Goal: Find contact information: Obtain details needed to contact an individual or organization

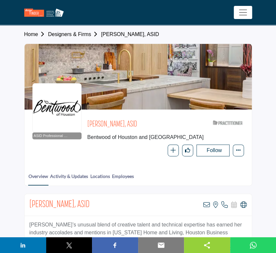
click at [79, 33] on link "Designers & Firms" at bounding box center [74, 34] width 53 height 6
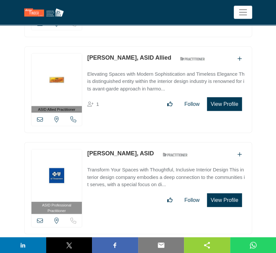
scroll to position [21962, 0]
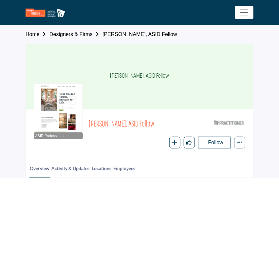
click at [68, 35] on link "Designers & Firms" at bounding box center [75, 34] width 53 height 6
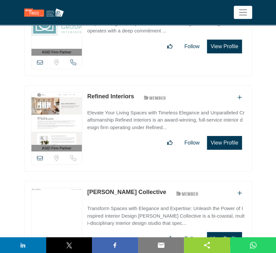
scroll to position [18113, 0]
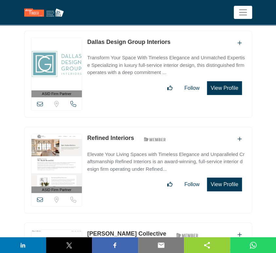
scroll to position [18029, 0]
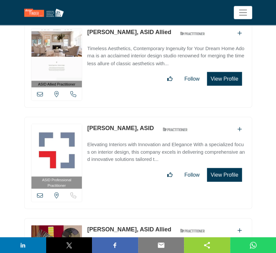
scroll to position [20260, 0]
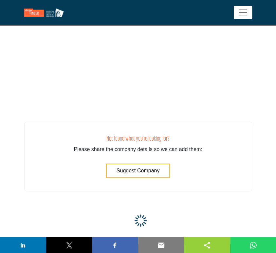
scroll to position [24810, 0]
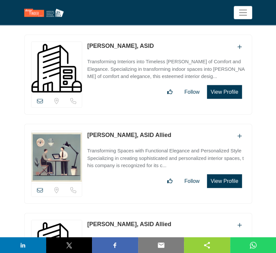
scroll to position [24401, 0]
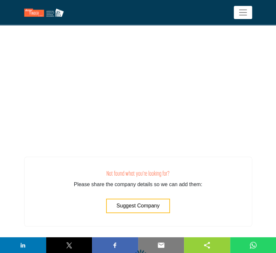
scroll to position [24459, 0]
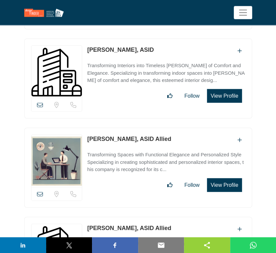
scroll to position [24422, 0]
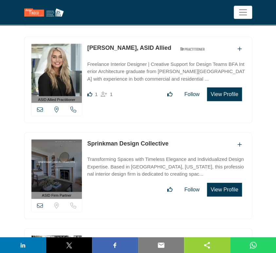
scroll to position [19534, 0]
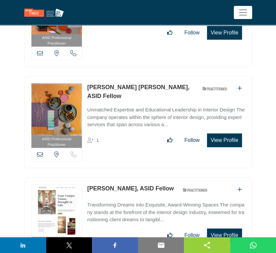
scroll to position [22443, 0]
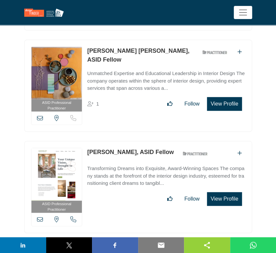
drag, startPoint x: 86, startPoint y: 141, endPoint x: 150, endPoint y: 141, distance: 64.2
copy link "Steffany Hollingsworth"
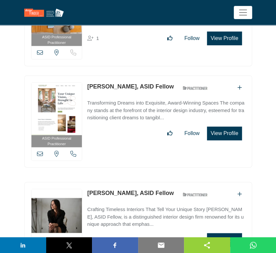
scroll to position [22516, 0]
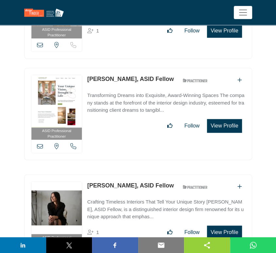
click at [39, 249] on icon at bounding box center [40, 252] width 6 height 6
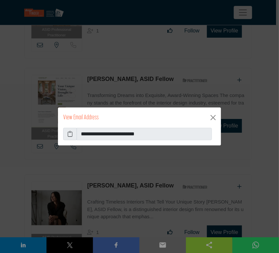
click at [70, 133] on icon at bounding box center [69, 134] width 5 height 8
click at [212, 119] on button "Close" at bounding box center [213, 117] width 10 height 10
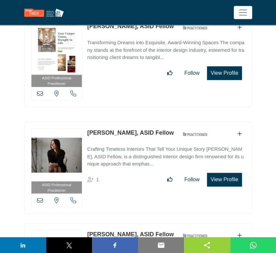
scroll to position [22588, 0]
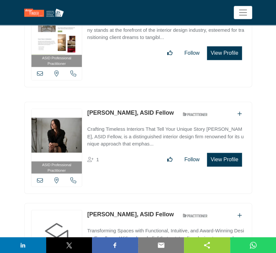
drag, startPoint x: 86, startPoint y: 97, endPoint x: 141, endPoint y: 97, distance: 55.0
click at [141, 203] on div "ASID Professional Practitioner ASID Professional Practitioners have successfull…" at bounding box center [138, 249] width 228 height 92
copy link "Charrisse Johnston"
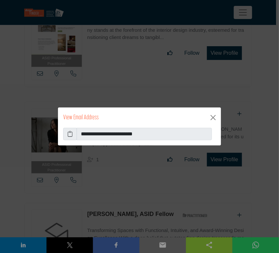
click at [67, 133] on icon at bounding box center [69, 134] width 5 height 8
click at [212, 116] on button "Close" at bounding box center [213, 117] width 10 height 10
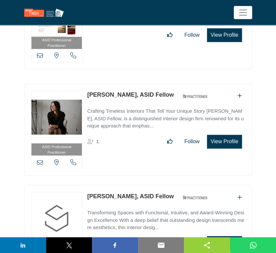
scroll to position [22625, 0]
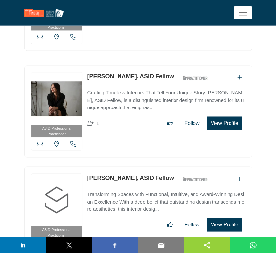
drag, startPoint x: 86, startPoint y: 161, endPoint x: 132, endPoint y: 162, distance: 46.2
copy link "Melissa Moseley"
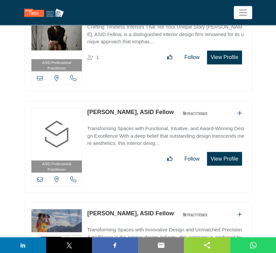
scroll to position [22697, 0]
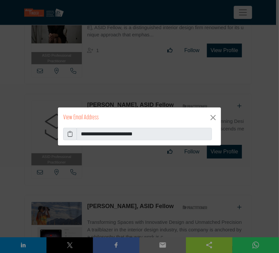
click at [69, 133] on icon at bounding box center [69, 134] width 5 height 8
click at [215, 118] on button "Close" at bounding box center [213, 117] width 10 height 10
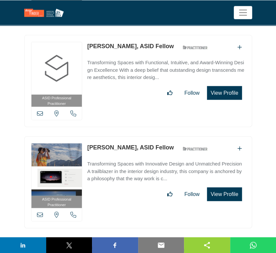
scroll to position [22770, 0]
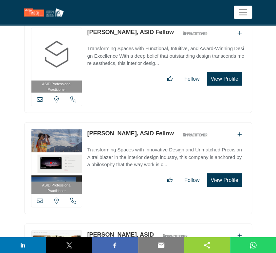
drag, startPoint x: 85, startPoint y: 116, endPoint x: 110, endPoint y: 116, distance: 24.5
copy link "G Alford"
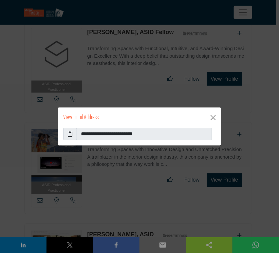
click at [71, 134] on icon at bounding box center [69, 134] width 5 height 8
click at [213, 118] on button "Close" at bounding box center [213, 117] width 10 height 10
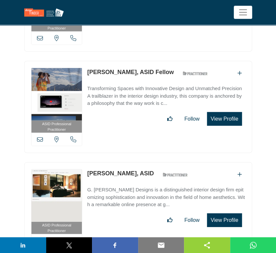
scroll to position [22843, 0]
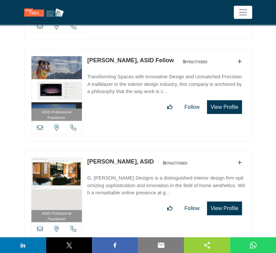
drag, startPoint x: 85, startPoint y: 144, endPoint x: 119, endPoint y: 146, distance: 33.8
copy link "Lynn Blazei"
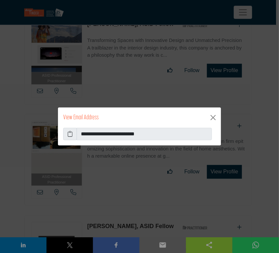
click at [70, 135] on icon at bounding box center [69, 134] width 5 height 8
click at [213, 118] on button "Close" at bounding box center [213, 117] width 10 height 10
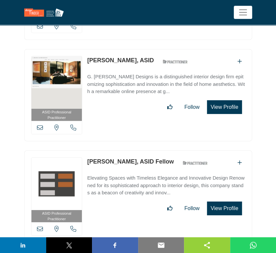
scroll to position [22952, 0]
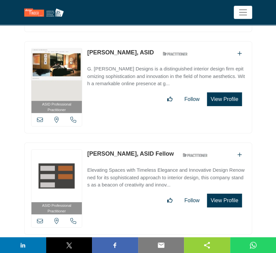
drag, startPoint x: 85, startPoint y: 134, endPoint x: 137, endPoint y: 138, distance: 52.2
copy link "Sybil Jane Barrido"
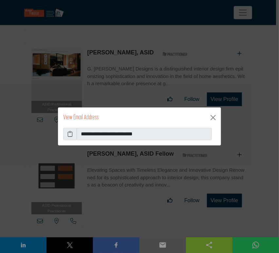
click at [68, 134] on icon at bounding box center [69, 134] width 5 height 8
click at [214, 118] on button "Close" at bounding box center [213, 117] width 10 height 10
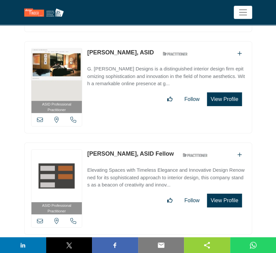
scroll to position [23025, 0]
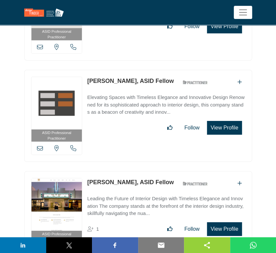
drag, startPoint x: 86, startPoint y: 163, endPoint x: 138, endPoint y: 165, distance: 51.8
copy link "Annmarie Jackson"
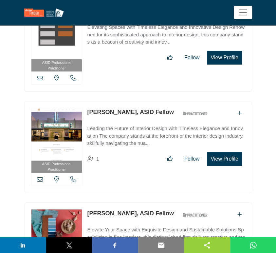
scroll to position [23097, 0]
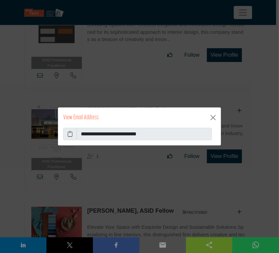
click at [69, 134] on icon at bounding box center [69, 134] width 5 height 8
click at [260, 168] on div "**********" at bounding box center [139, 126] width 279 height 253
click at [213, 119] on button "Close" at bounding box center [213, 117] width 10 height 10
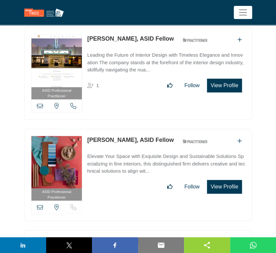
scroll to position [23170, 0]
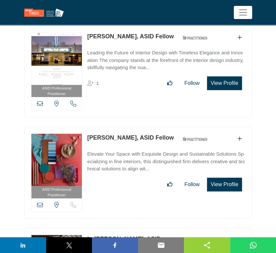
drag, startPoint x: 260, startPoint y: 92, endPoint x: 277, endPoint y: 92, distance: 16.7
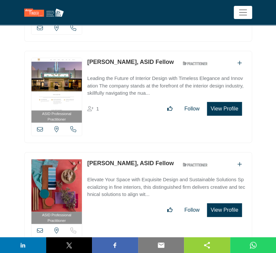
scroll to position [23134, 0]
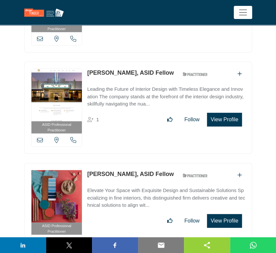
copy link "L. Maxine Corbett"
drag, startPoint x: 86, startPoint y: 152, endPoint x: 137, endPoint y: 160, distance: 51.3
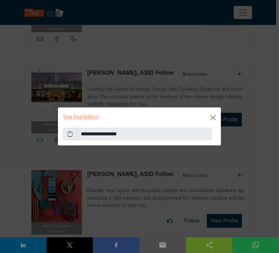
click at [70, 135] on icon at bounding box center [69, 134] width 5 height 8
drag, startPoint x: 210, startPoint y: 115, endPoint x: 208, endPoint y: 118, distance: 3.5
click at [210, 115] on button "Close" at bounding box center [213, 117] width 10 height 10
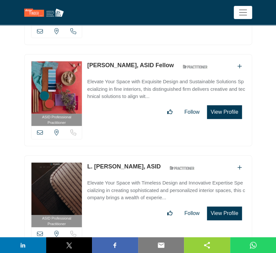
scroll to position [23243, 0]
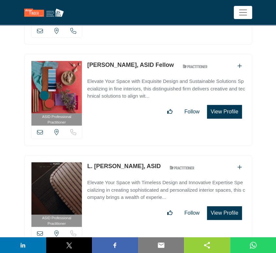
copy link "Doreen Hunter"
drag, startPoint x: 86, startPoint y: 145, endPoint x: 127, endPoint y: 147, distance: 40.3
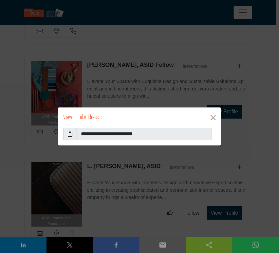
click at [69, 133] on icon at bounding box center [69, 134] width 5 height 8
drag, startPoint x: 214, startPoint y: 116, endPoint x: 211, endPoint y: 118, distance: 3.8
click at [214, 116] on button "Close" at bounding box center [213, 117] width 10 height 10
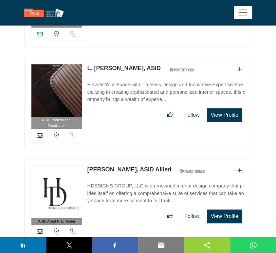
scroll to position [23352, 0]
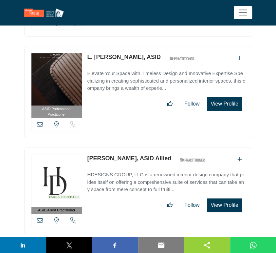
copy link "Virginia Zonfrilli"
drag, startPoint x: 86, startPoint y: 130, endPoint x: 131, endPoint y: 133, distance: 44.6
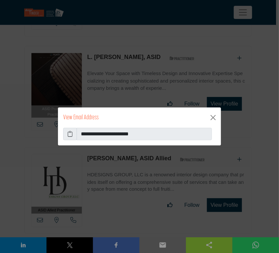
click at [69, 136] on icon at bounding box center [69, 134] width 5 height 8
click at [214, 118] on button "Close" at bounding box center [213, 117] width 10 height 10
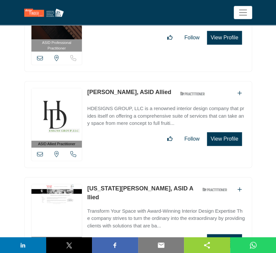
scroll to position [23425, 0]
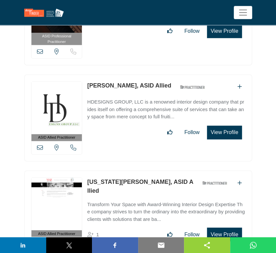
drag, startPoint x: 86, startPoint y: 154, endPoint x: 141, endPoint y: 154, distance: 54.7
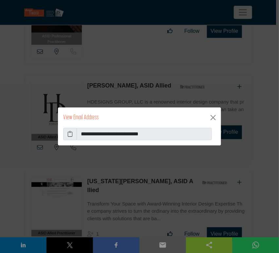
click at [70, 132] on icon at bounding box center [69, 134] width 5 height 8
click at [212, 115] on button "Close" at bounding box center [213, 117] width 10 height 10
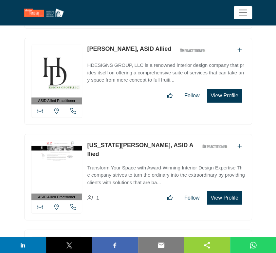
scroll to position [23570, 0]
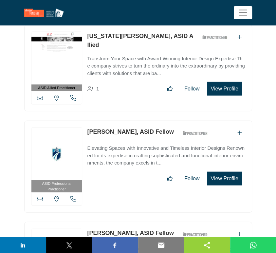
drag, startPoint x: 85, startPoint y: 108, endPoint x: 122, endPoint y: 111, distance: 37.1
drag, startPoint x: 85, startPoint y: 107, endPoint x: 121, endPoint y: 109, distance: 35.7
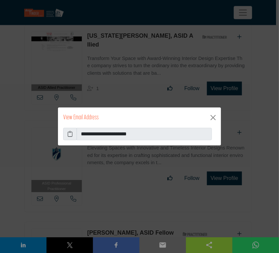
click at [70, 133] on icon at bounding box center [69, 134] width 5 height 8
click at [212, 115] on button "Close" at bounding box center [213, 117] width 10 height 10
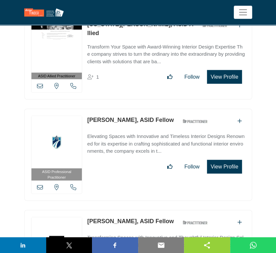
scroll to position [23607, 0]
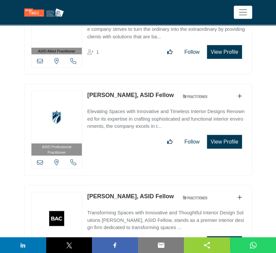
copy link "Maria Perron"
drag, startPoint x: 86, startPoint y: 172, endPoint x: 122, endPoint y: 174, distance: 36.0
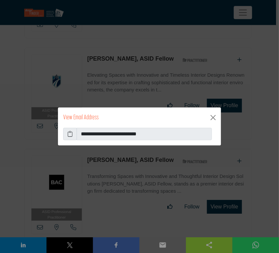
click at [69, 136] on icon at bounding box center [69, 134] width 5 height 8
click at [214, 118] on button "Close" at bounding box center [213, 117] width 10 height 10
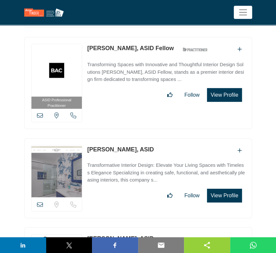
scroll to position [23789, 0]
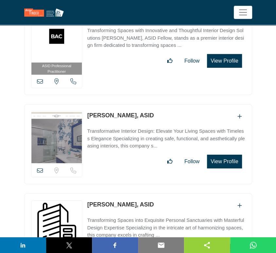
copy link "Shamus McVicar"
drag, startPoint x: 86, startPoint y: 79, endPoint x: 133, endPoint y: 79, distance: 47.1
click at [133, 193] on div "View email address of this listing Sorry, but we don't have a location for this…" at bounding box center [138, 233] width 228 height 80
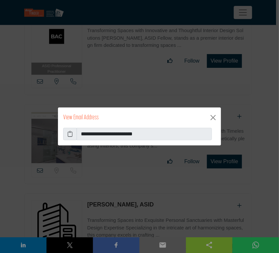
click at [69, 135] on icon at bounding box center [69, 134] width 5 height 8
click at [211, 115] on button "Close" at bounding box center [213, 117] width 10 height 10
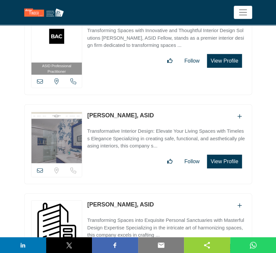
copy link "Jordan Czarnecki"
drag, startPoint x: 86, startPoint y: 168, endPoint x: 136, endPoint y: 175, distance: 50.2
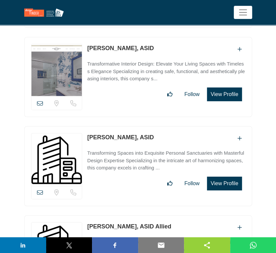
scroll to position [23861, 0]
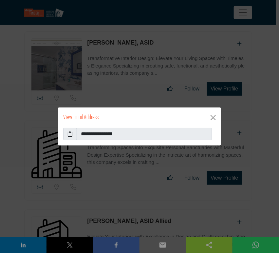
click at [68, 136] on icon at bounding box center [69, 134] width 5 height 8
click at [209, 114] on button "Close" at bounding box center [213, 117] width 10 height 10
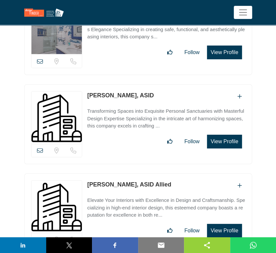
scroll to position [23934, 0]
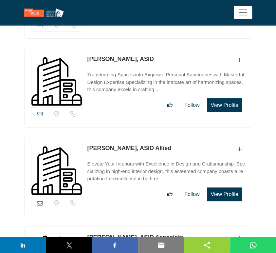
copy link "Sarah Jarvis"
drag, startPoint x: 86, startPoint y: 111, endPoint x: 123, endPoint y: 112, distance: 37.0
drag, startPoint x: 40, startPoint y: 168, endPoint x: 45, endPoint y: 168, distance: 4.9
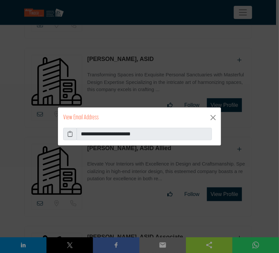
click at [71, 134] on icon at bounding box center [69, 134] width 5 height 8
click at [212, 117] on button "Close" at bounding box center [213, 117] width 10 height 10
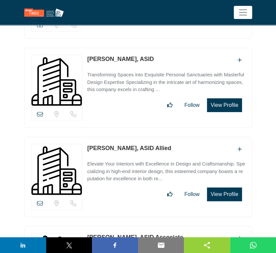
scroll to position [23970, 0]
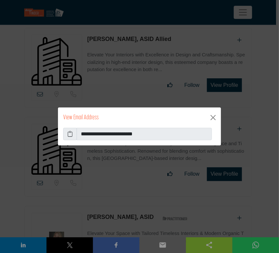
click at [66, 134] on span at bounding box center [70, 134] width 14 height 12
click at [70, 135] on icon at bounding box center [69, 134] width 5 height 8
click at [210, 115] on button "Close" at bounding box center [213, 117] width 10 height 10
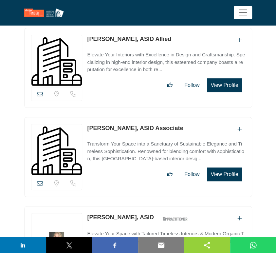
copy link "Christiana Engert"
drag, startPoint x: 85, startPoint y: 191, endPoint x: 136, endPoint y: 196, distance: 51.0
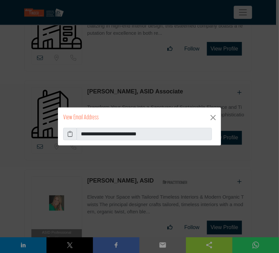
click at [63, 134] on div "**********" at bounding box center [139, 137] width 163 height 18
click at [71, 136] on icon at bounding box center [69, 134] width 5 height 8
click at [213, 118] on button "Close" at bounding box center [213, 117] width 10 height 10
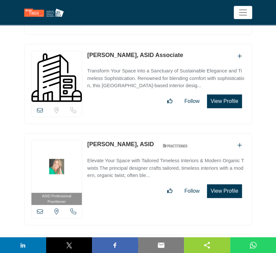
scroll to position [24261, 0]
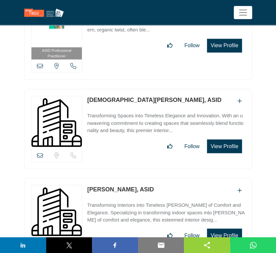
copy link "Russell DiNardo"
drag, startPoint x: 86, startPoint y: 62, endPoint x: 166, endPoint y: 77, distance: 80.6
click at [133, 178] on div "View email address of this listing Sorry, but we don't have a location for this…" at bounding box center [138, 218] width 228 height 80
click at [40, 241] on icon at bounding box center [40, 244] width 6 height 6
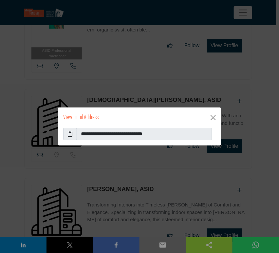
click at [70, 133] on icon at bounding box center [69, 134] width 5 height 8
drag, startPoint x: 214, startPoint y: 118, endPoint x: 213, endPoint y: 129, distance: 10.9
click at [214, 118] on button "Close" at bounding box center [213, 117] width 10 height 10
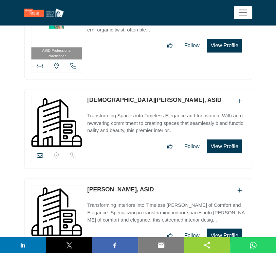
copy link "Bethany Gardner"
drag, startPoint x: 86, startPoint y: 151, endPoint x: 134, endPoint y: 151, distance: 47.5
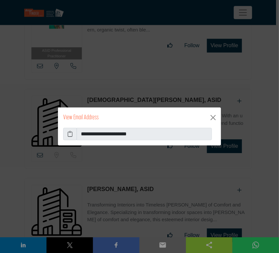
drag, startPoint x: 72, startPoint y: 133, endPoint x: 139, endPoint y: 163, distance: 73.3
click at [73, 135] on span at bounding box center [70, 134] width 14 height 12
click at [69, 136] on icon at bounding box center [69, 134] width 5 height 8
click at [210, 115] on button "Close" at bounding box center [213, 117] width 10 height 10
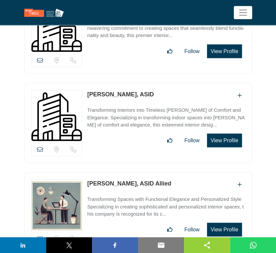
scroll to position [24370, 0]
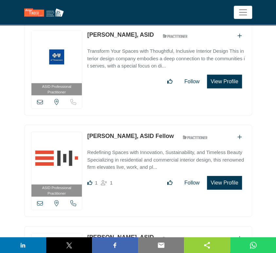
scroll to position [22155, 0]
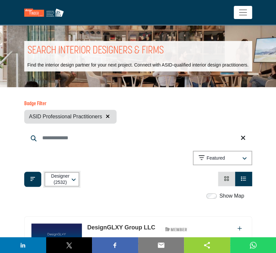
click at [71, 177] on icon "button" at bounding box center [73, 179] width 5 height 5
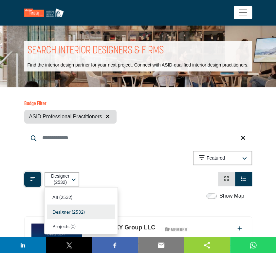
click at [34, 179] on icon "Filter categories" at bounding box center [32, 178] width 5 height 5
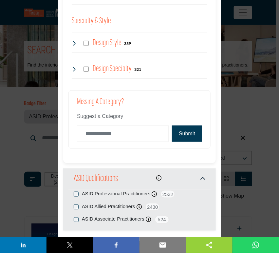
scroll to position [736, 0]
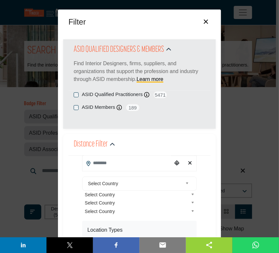
click at [202, 22] on button "×" at bounding box center [205, 21] width 9 height 12
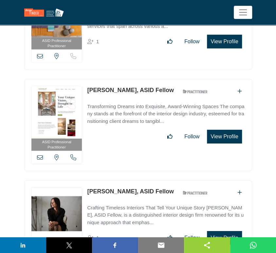
scroll to position [13760, 0]
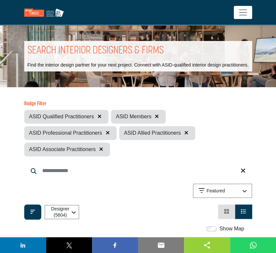
click at [99, 116] on icon "button" at bounding box center [100, 116] width 4 height 5
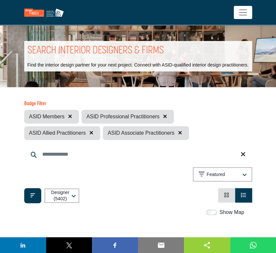
click at [69, 116] on icon "button" at bounding box center [70, 116] width 4 height 5
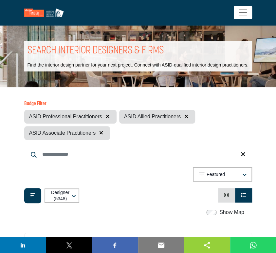
click at [107, 116] on icon "button" at bounding box center [108, 116] width 4 height 5
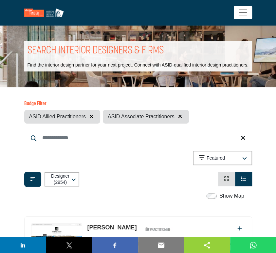
click at [91, 116] on icon "button" at bounding box center [91, 116] width 4 height 5
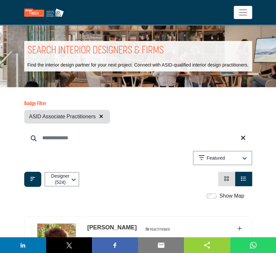
click at [101, 115] on icon "button" at bounding box center [101, 116] width 4 height 5
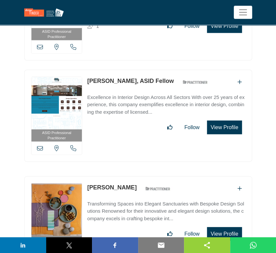
scroll to position [6291, 0]
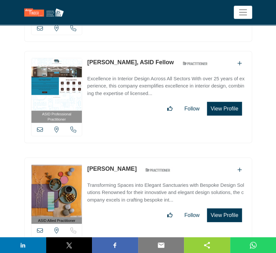
drag, startPoint x: 86, startPoint y: 136, endPoint x: 134, endPoint y: 139, distance: 47.3
click at [134, 157] on div "ASID Allied Practitioner ASID Allied Practitioners have successfully completed …" at bounding box center [138, 200] width 228 height 87
copy link "[PERSON_NAME]"
click at [38, 227] on icon at bounding box center [40, 230] width 6 height 6
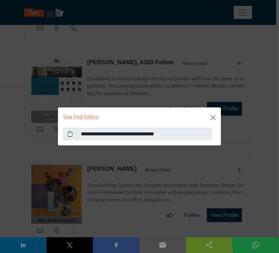
click at [67, 134] on icon at bounding box center [69, 134] width 5 height 8
click at [211, 118] on button "Close" at bounding box center [213, 117] width 10 height 10
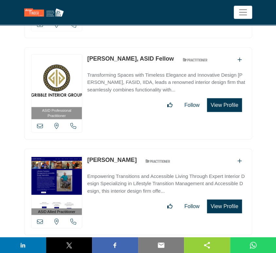
scroll to position [7928, 0]
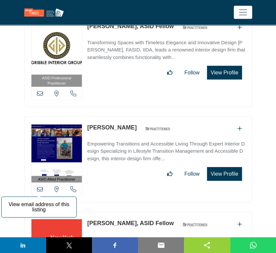
click at [39, 186] on icon at bounding box center [40, 189] width 6 height 6
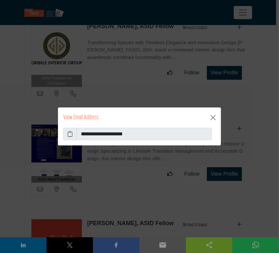
click at [69, 133] on icon at bounding box center [69, 134] width 5 height 8
click at [212, 116] on button "Close" at bounding box center [213, 117] width 10 height 10
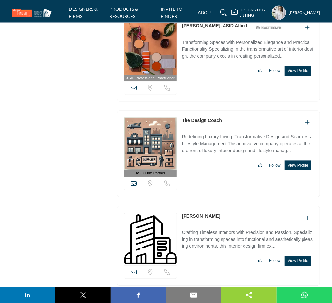
scroll to position [15391, 0]
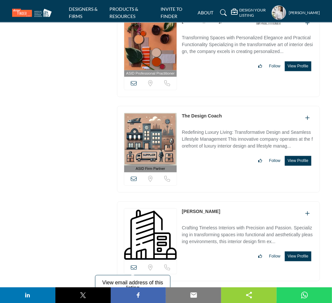
click at [133, 265] on icon at bounding box center [134, 268] width 6 height 6
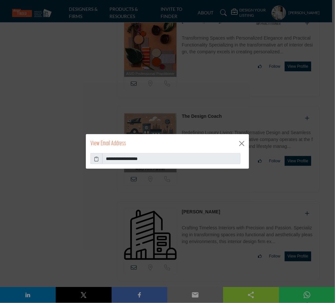
click at [96, 158] on icon at bounding box center [96, 158] width 5 height 7
click at [244, 143] on button "Close" at bounding box center [242, 144] width 10 height 10
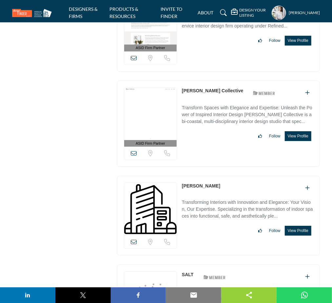
scroll to position [17704, 0]
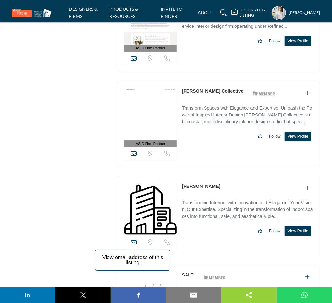
click at [133, 239] on icon at bounding box center [134, 242] width 6 height 6
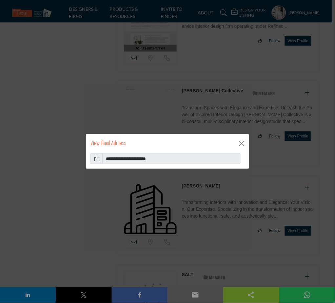
click at [97, 159] on icon at bounding box center [96, 158] width 5 height 7
click at [238, 144] on button "Close" at bounding box center [242, 144] width 10 height 10
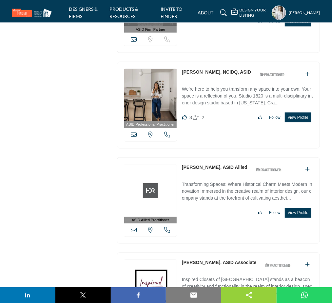
scroll to position [18271, 0]
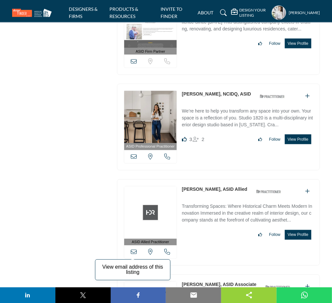
click at [133, 249] on icon at bounding box center [134, 252] width 6 height 6
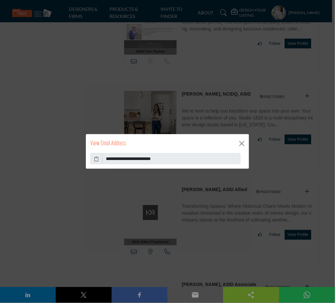
click at [96, 158] on icon at bounding box center [96, 158] width 5 height 7
click at [241, 143] on button "Close" at bounding box center [242, 144] width 10 height 10
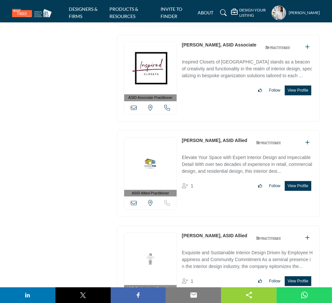
scroll to position [18533, 0]
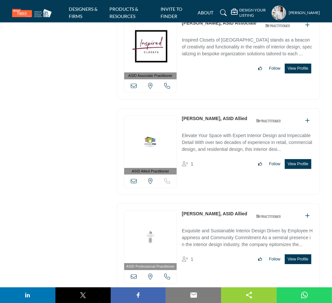
drag, startPoint x: 181, startPoint y: 170, endPoint x: 236, endPoint y: 171, distance: 55.0
click at [236, 204] on div "ASID Professional Practitioner ASID Professional Practitioners have successfull…" at bounding box center [218, 247] width 203 height 87
copy link "[PERSON_NAME]"
click at [134, 274] on icon at bounding box center [134, 277] width 6 height 6
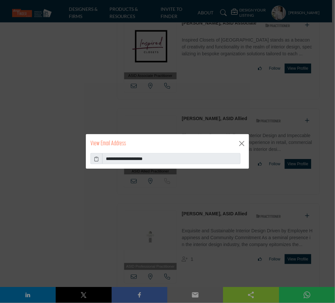
click at [96, 159] on icon at bounding box center [96, 158] width 5 height 7
click at [240, 143] on button "Close" at bounding box center [242, 144] width 10 height 10
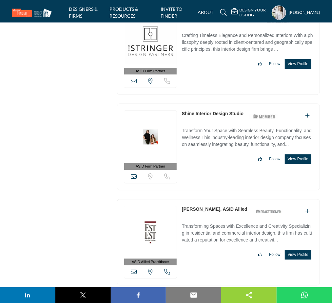
scroll to position [19406, 0]
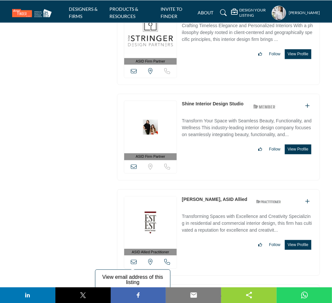
click at [133, 259] on icon at bounding box center [134, 262] width 6 height 6
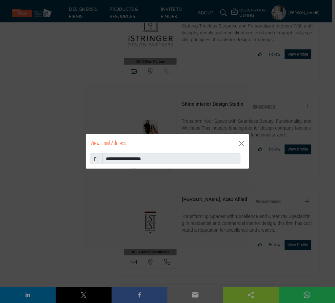
click at [95, 160] on icon at bounding box center [96, 158] width 5 height 7
click at [242, 145] on button "Close" at bounding box center [242, 144] width 10 height 10
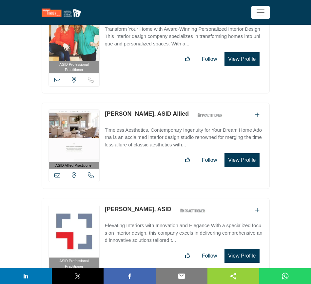
scroll to position [20142, 0]
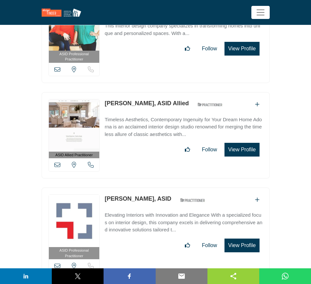
click at [56, 263] on icon at bounding box center [57, 266] width 6 height 6
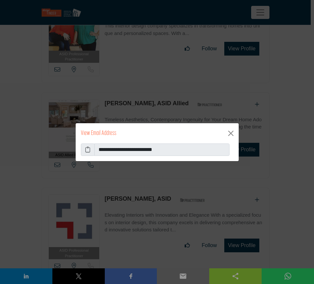
click at [87, 150] on icon at bounding box center [87, 150] width 5 height 8
click at [232, 134] on button "Close" at bounding box center [231, 133] width 10 height 10
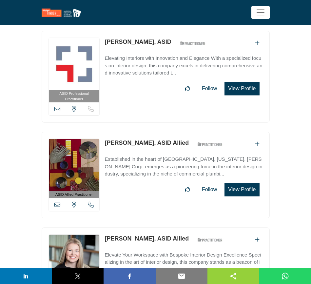
scroll to position [20306, 0]
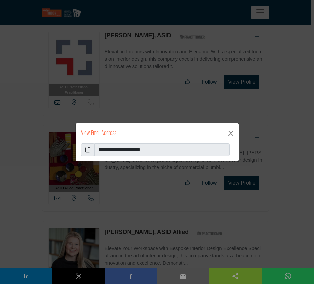
click at [87, 149] on icon at bounding box center [87, 150] width 5 height 8
click at [230, 134] on button "Close" at bounding box center [231, 133] width 10 height 10
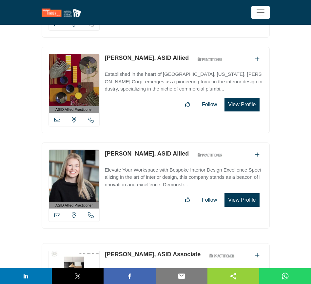
scroll to position [20388, 0]
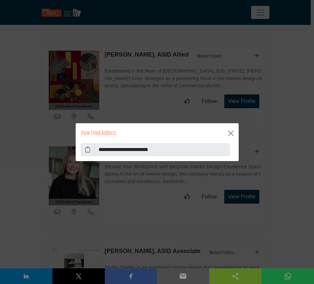
click at [86, 149] on icon at bounding box center [87, 150] width 5 height 8
click at [230, 133] on button "Close" at bounding box center [231, 133] width 10 height 10
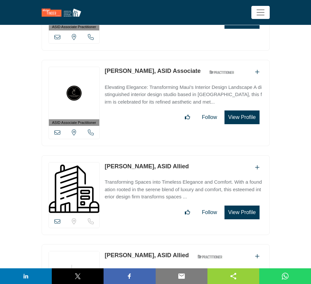
scroll to position [20674, 0]
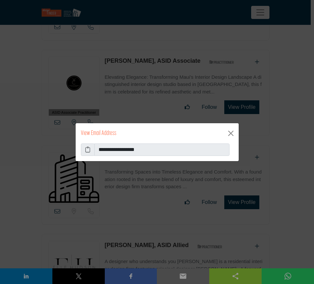
click at [87, 149] on icon at bounding box center [87, 150] width 5 height 8
drag, startPoint x: 230, startPoint y: 132, endPoint x: 199, endPoint y: 146, distance: 34.5
click at [230, 132] on button "Close" at bounding box center [231, 133] width 10 height 10
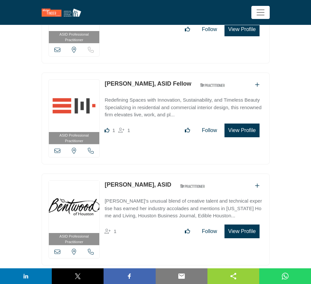
scroll to position [22024, 0]
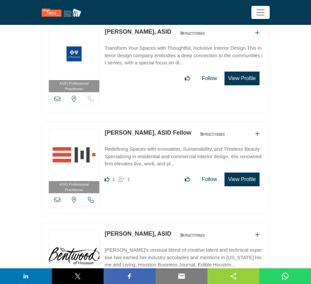
scroll to position [22065, 0]
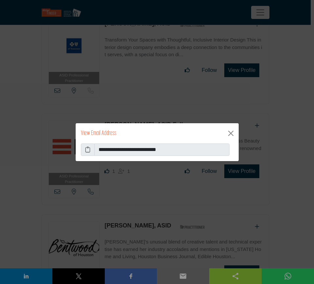
click at [87, 150] on icon at bounding box center [87, 150] width 5 height 8
click at [232, 136] on button "Close" at bounding box center [231, 133] width 10 height 10
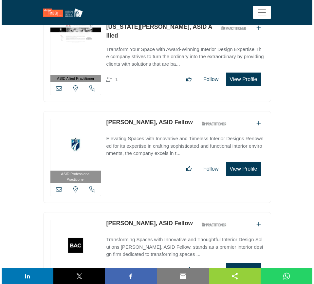
scroll to position [23743, 0]
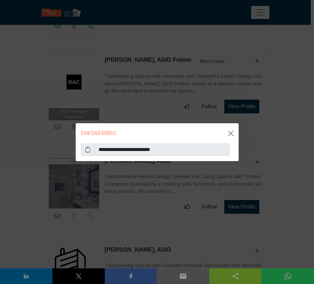
click at [88, 148] on icon at bounding box center [87, 150] width 5 height 8
drag, startPoint x: 228, startPoint y: 133, endPoint x: 214, endPoint y: 155, distance: 26.3
click at [228, 134] on button "Close" at bounding box center [231, 133] width 10 height 10
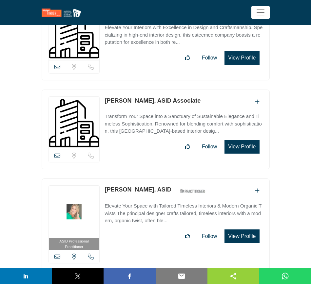
scroll to position [24193, 0]
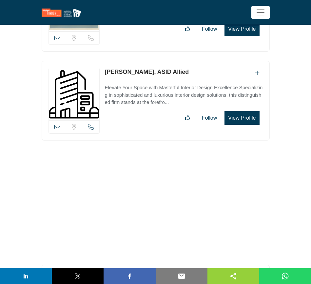
scroll to position [24531, 0]
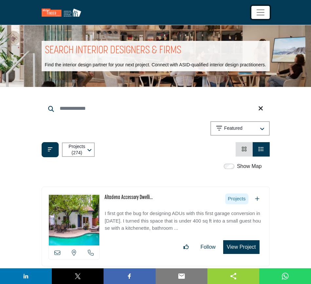
click at [257, 13] on span "Toggle navigation" at bounding box center [260, 13] width 10 height 10
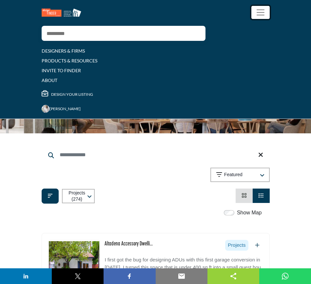
scroll to position [41, 0]
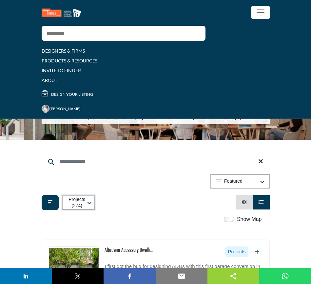
click at [86, 202] on button "Projects (274)" at bounding box center [78, 203] width 33 height 14
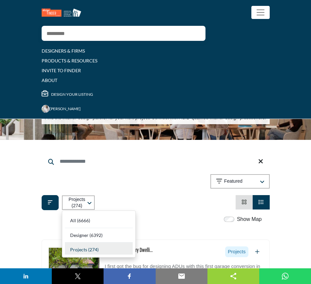
drag, startPoint x: 80, startPoint y: 237, endPoint x: 93, endPoint y: 233, distance: 13.4
click at [80, 236] on span "Designer" at bounding box center [79, 236] width 18 height 6
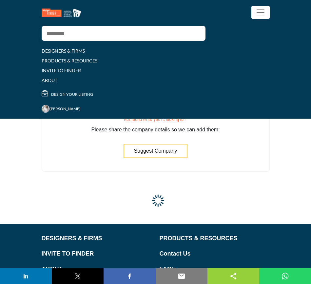
scroll to position [6498, 0]
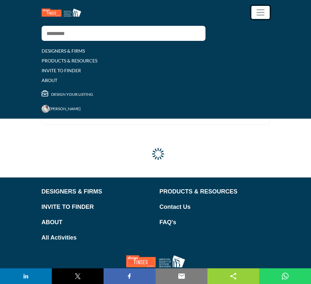
click at [262, 13] on span "Toggle navigation" at bounding box center [260, 13] width 10 height 10
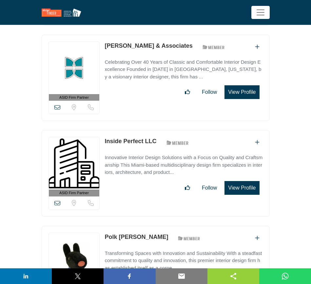
scroll to position [16092, 0]
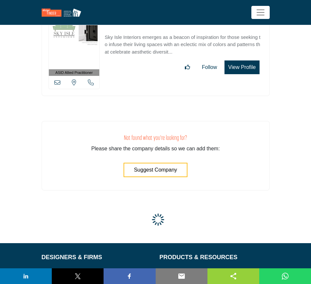
scroll to position [20984, 0]
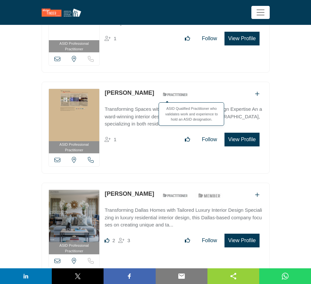
scroll to position [2046, 0]
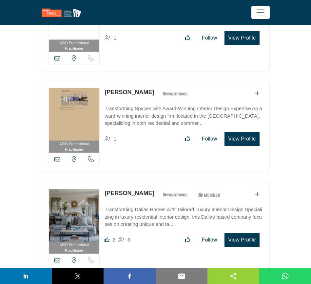
drag, startPoint x: 103, startPoint y: 187, endPoint x: 161, endPoint y: 190, distance: 58.0
click at [161, 190] on div "ASID Professional Practitioner ASID Professional Practitioners have successfull…" at bounding box center [156, 228] width 228 height 92
copy link "[PERSON_NAME]"
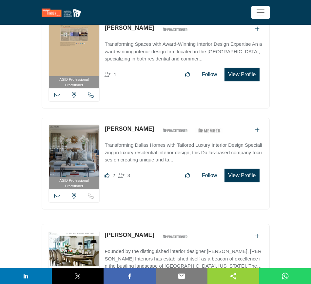
scroll to position [2127, 0]
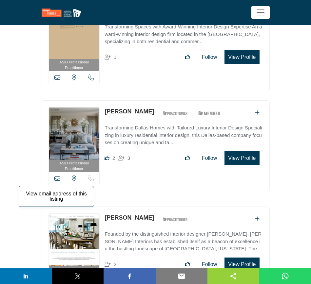
click at [58, 176] on icon at bounding box center [57, 179] width 6 height 6
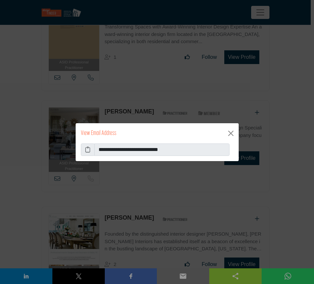
click at [86, 150] on icon at bounding box center [87, 150] width 5 height 8
click at [233, 134] on button "Close" at bounding box center [231, 133] width 10 height 10
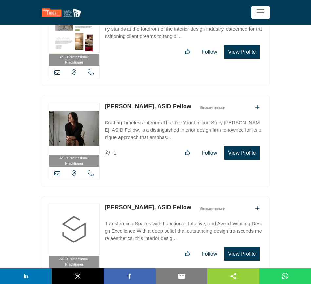
scroll to position [10924, 0]
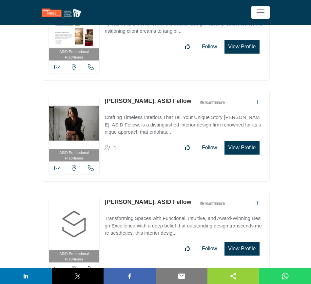
drag, startPoint x: 104, startPoint y: 167, endPoint x: 158, endPoint y: 166, distance: 54.7
click at [158, 191] on div "ASID Professional Practitioner ASID Professional Practitioners have successfull…" at bounding box center [156, 237] width 228 height 92
copy link "Charrisse Johnston"
click at [56, 266] on icon at bounding box center [57, 269] width 6 height 6
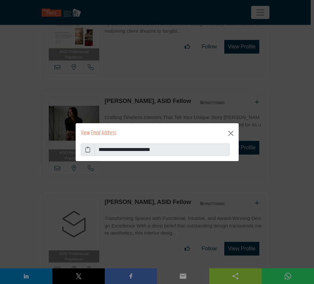
click at [88, 149] on icon at bounding box center [87, 150] width 5 height 8
drag, startPoint x: 232, startPoint y: 133, endPoint x: 227, endPoint y: 136, distance: 5.8
click at [232, 133] on button "Close" at bounding box center [231, 133] width 10 height 10
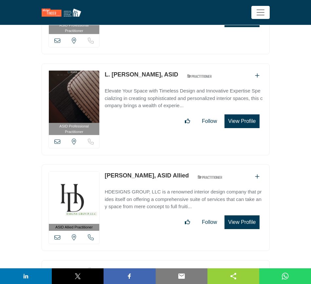
scroll to position [11660, 0]
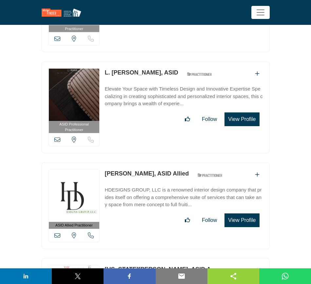
drag, startPoint x: 103, startPoint y: 34, endPoint x: 153, endPoint y: 34, distance: 49.8
click at [153, 62] on div "ASID Professional Practitioner ASID Professional Practitioners have successfull…" at bounding box center [156, 108] width 228 height 92
copy link "L. Maxine Corbett"
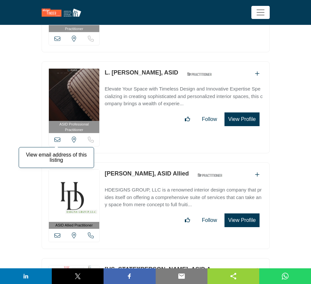
click at [55, 137] on icon at bounding box center [57, 140] width 6 height 6
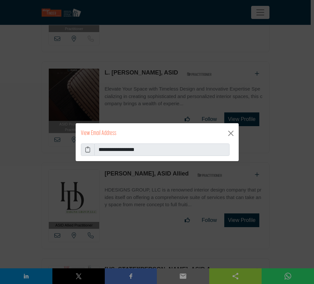
click at [86, 150] on icon at bounding box center [87, 150] width 5 height 8
click at [230, 133] on button "Close" at bounding box center [231, 133] width 10 height 10
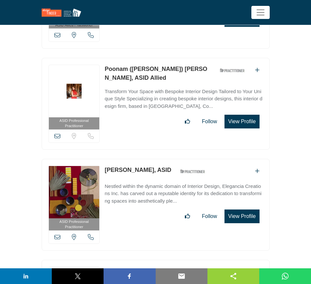
scroll to position [12397, 0]
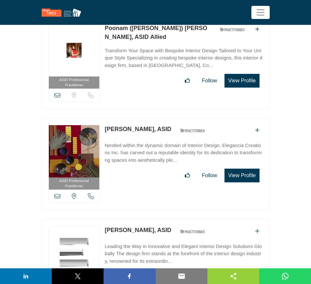
drag, startPoint x: 102, startPoint y: 190, endPoint x: 150, endPoint y: 189, distance: 47.8
click at [150, 219] on div "ASID Professional Practitioner ASID Professional Practitioners have successfull…" at bounding box center [156, 265] width 228 height 92
copy div "View email address of this listing View the location of this listing Sorry, but…"
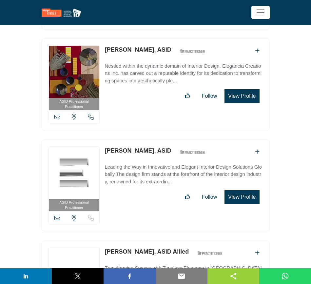
scroll to position [12479, 0]
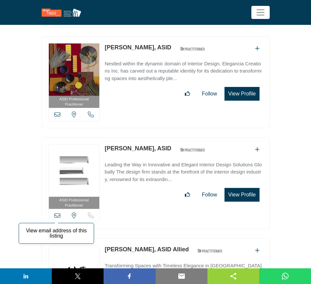
click at [57, 213] on icon at bounding box center [57, 216] width 6 height 6
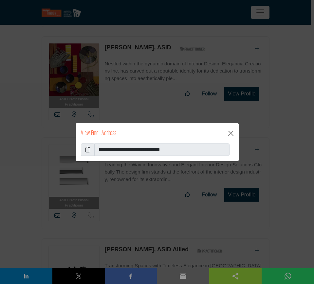
click at [86, 148] on icon at bounding box center [87, 150] width 5 height 8
click at [232, 133] on button "Close" at bounding box center [231, 133] width 10 height 10
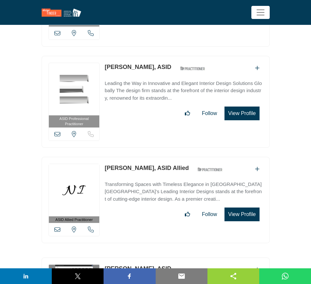
scroll to position [12560, 0]
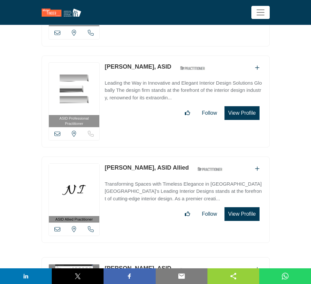
drag, startPoint x: 103, startPoint y: 129, endPoint x: 134, endPoint y: 130, distance: 30.5
click at [134, 157] on div "ASID Allied Practitioner ASID Allied Practitioners have successfully completed …" at bounding box center [156, 200] width 228 height 87
click at [110, 177] on link "Transforming Spaces with Timeless Elegance in [GEOGRAPHIC_DATA] [GEOGRAPHIC_DAT…" at bounding box center [183, 190] width 158 height 26
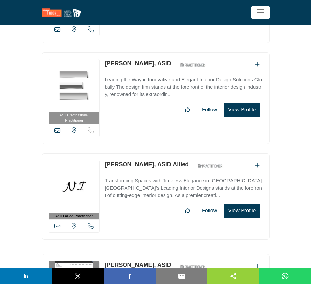
scroll to position [12523, 0]
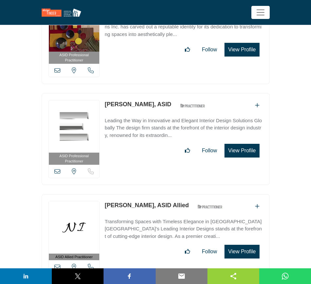
click at [58, 264] on icon at bounding box center [57, 267] width 6 height 6
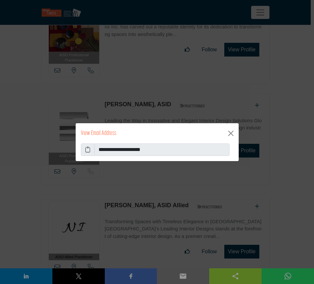
click at [86, 151] on icon at bounding box center [87, 150] width 5 height 8
click at [231, 132] on button "Close" at bounding box center [231, 133] width 10 height 10
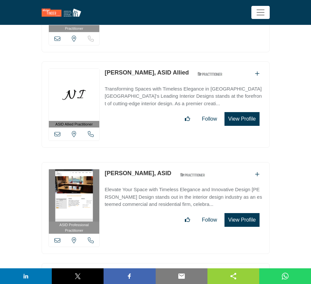
scroll to position [12649, 0]
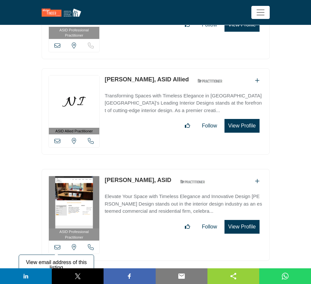
click at [57, 244] on icon at bounding box center [57, 247] width 6 height 6
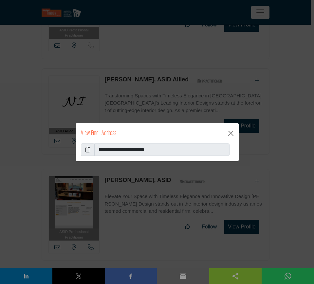
click at [86, 153] on icon at bounding box center [87, 150] width 5 height 8
click at [224, 133] on div "View Email Address" at bounding box center [157, 133] width 163 height 20
click at [230, 131] on button "Close" at bounding box center [231, 133] width 10 height 10
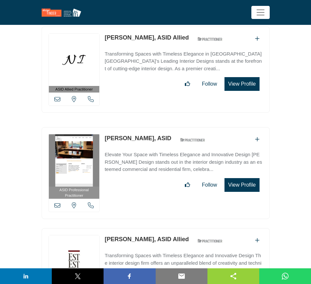
scroll to position [12731, 0]
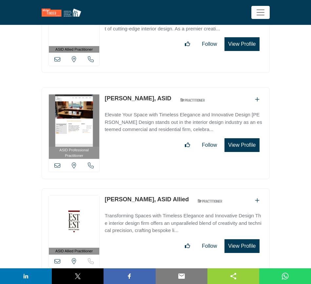
click at [58, 259] on icon at bounding box center [57, 262] width 6 height 6
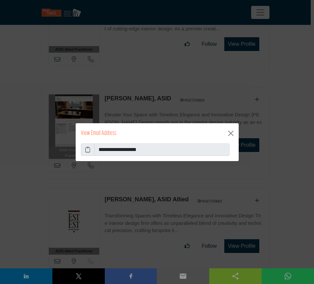
click at [87, 150] on icon at bounding box center [87, 150] width 5 height 8
drag, startPoint x: 87, startPoint y: 153, endPoint x: 99, endPoint y: 152, distance: 11.8
click at [88, 153] on icon at bounding box center [87, 150] width 5 height 8
click at [228, 129] on button "Close" at bounding box center [231, 133] width 10 height 10
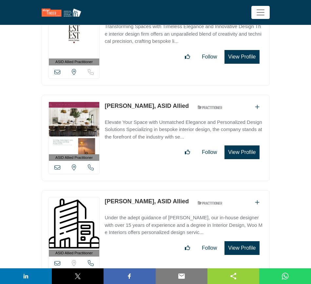
scroll to position [12935, 0]
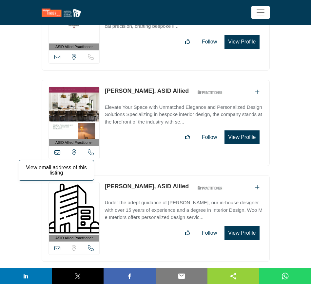
click at [57, 150] on icon at bounding box center [57, 153] width 6 height 6
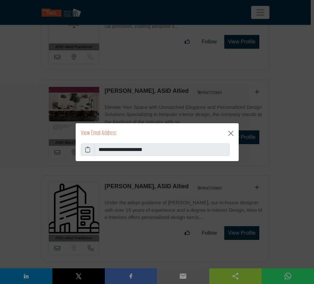
click at [88, 151] on icon at bounding box center [87, 150] width 5 height 8
drag, startPoint x: 232, startPoint y: 131, endPoint x: 228, endPoint y: 136, distance: 6.6
click at [232, 131] on button "Close" at bounding box center [231, 133] width 10 height 10
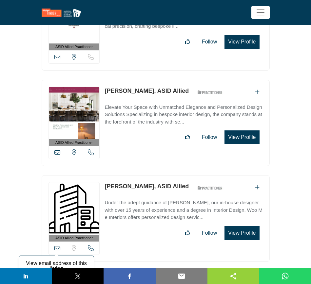
click at [59, 245] on icon at bounding box center [57, 248] width 6 height 6
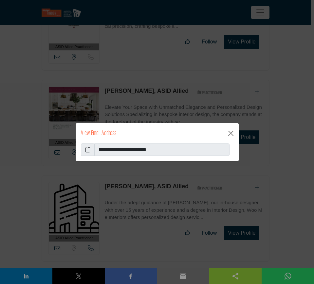
drag, startPoint x: 86, startPoint y: 153, endPoint x: 175, endPoint y: 154, distance: 88.4
click at [93, 153] on span at bounding box center [88, 150] width 14 height 12
click at [233, 133] on button "Close" at bounding box center [231, 133] width 10 height 10
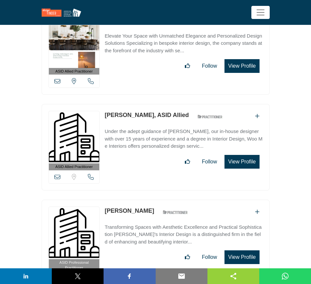
scroll to position [13017, 0]
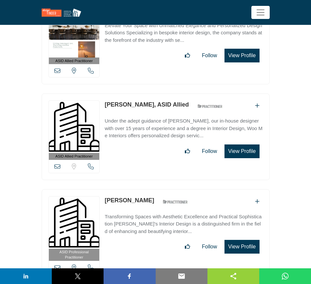
click at [57, 265] on icon at bounding box center [57, 268] width 6 height 6
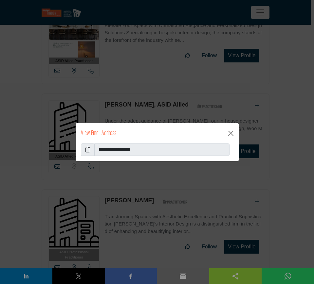
drag, startPoint x: 90, startPoint y: 150, endPoint x: 110, endPoint y: 150, distance: 19.6
click at [93, 150] on span at bounding box center [88, 150] width 14 height 12
drag, startPoint x: 87, startPoint y: 154, endPoint x: 97, endPoint y: 153, distance: 10.2
click at [87, 153] on span at bounding box center [88, 150] width 14 height 12
drag, startPoint x: 89, startPoint y: 150, endPoint x: 155, endPoint y: 159, distance: 67.0
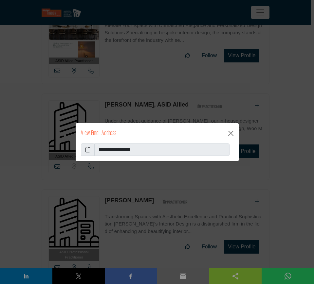
click at [90, 150] on span at bounding box center [88, 150] width 14 height 12
click at [87, 148] on icon at bounding box center [87, 150] width 5 height 8
drag, startPoint x: 233, startPoint y: 134, endPoint x: 230, endPoint y: 136, distance: 3.7
click at [232, 134] on button "Close" at bounding box center [231, 133] width 10 height 10
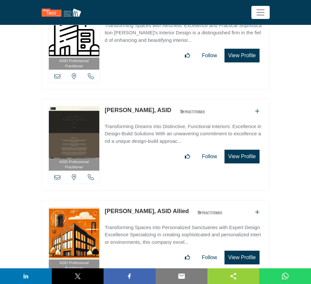
scroll to position [13222, 0]
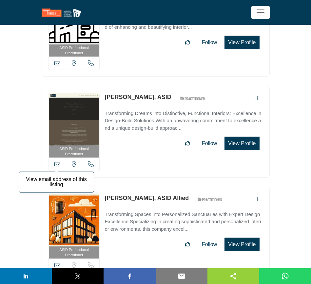
click at [56, 161] on icon at bounding box center [57, 164] width 6 height 6
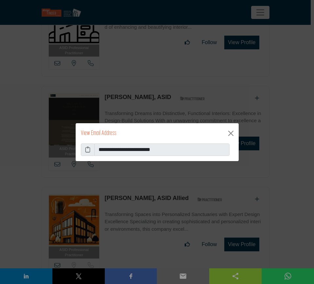
drag, startPoint x: 90, startPoint y: 153, endPoint x: 193, endPoint y: 158, distance: 103.9
click at [91, 153] on span at bounding box center [88, 150] width 14 height 12
click at [89, 149] on icon at bounding box center [87, 150] width 5 height 8
drag, startPoint x: 231, startPoint y: 132, endPoint x: 224, endPoint y: 141, distance: 11.5
click at [231, 132] on button "Close" at bounding box center [231, 133] width 10 height 10
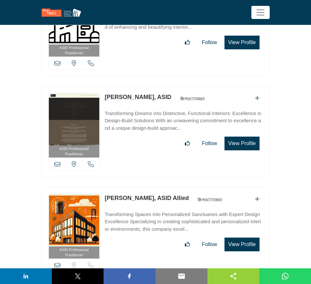
click at [57, 263] on icon at bounding box center [57, 266] width 6 height 6
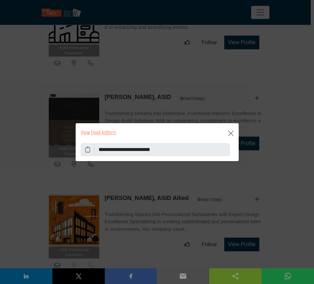
click at [91, 151] on span at bounding box center [88, 150] width 14 height 12
click at [89, 151] on icon at bounding box center [87, 150] width 5 height 8
click at [236, 130] on div "View Email Address" at bounding box center [157, 133] width 163 height 20
click at [232, 132] on button "Close" at bounding box center [231, 133] width 10 height 10
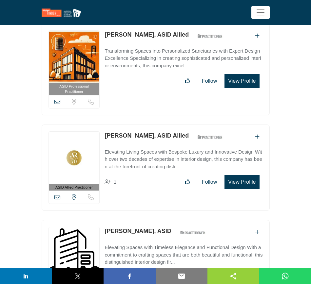
scroll to position [13426, 0]
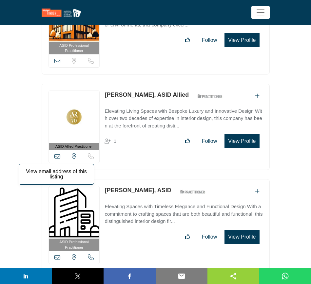
click at [55, 154] on icon at bounding box center [57, 157] width 6 height 6
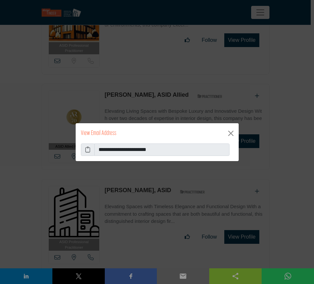
click at [91, 152] on span at bounding box center [88, 150] width 14 height 12
click at [88, 151] on icon at bounding box center [87, 150] width 5 height 8
click at [231, 133] on button "Close" at bounding box center [231, 133] width 10 height 10
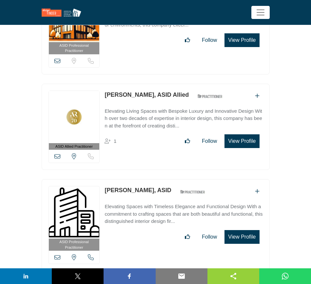
click at [59, 255] on icon at bounding box center [57, 258] width 6 height 6
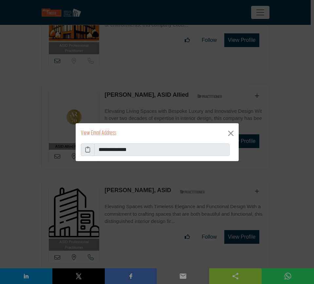
click at [88, 150] on icon at bounding box center [87, 150] width 5 height 8
click at [231, 130] on button "Close" at bounding box center [231, 133] width 10 height 10
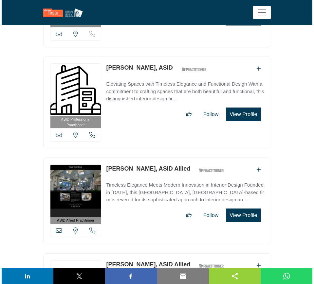
scroll to position [13590, 0]
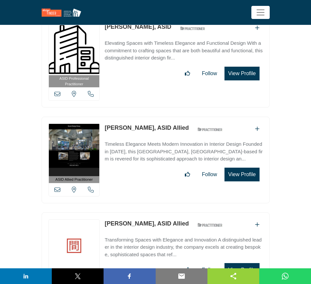
click at [58, 187] on icon at bounding box center [57, 190] width 6 height 6
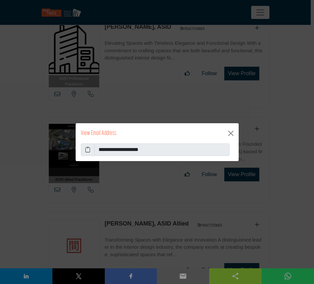
click at [87, 150] on icon at bounding box center [87, 150] width 5 height 8
click at [230, 130] on button "Close" at bounding box center [231, 133] width 10 height 10
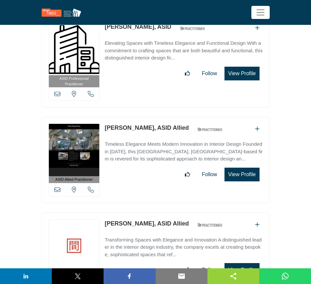
click at [58, 282] on icon at bounding box center [57, 285] width 6 height 6
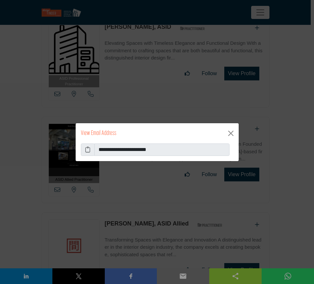
click at [88, 150] on icon at bounding box center [87, 150] width 5 height 8
